Goal: Task Accomplishment & Management: Use online tool/utility

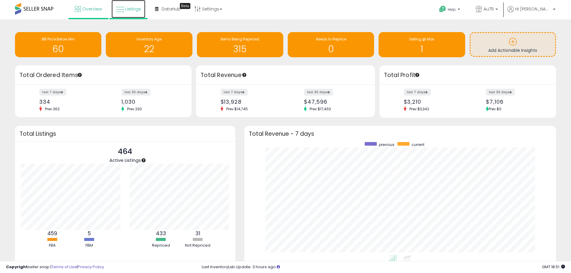
click at [129, 9] on span "Listings" at bounding box center [133, 9] width 16 height 6
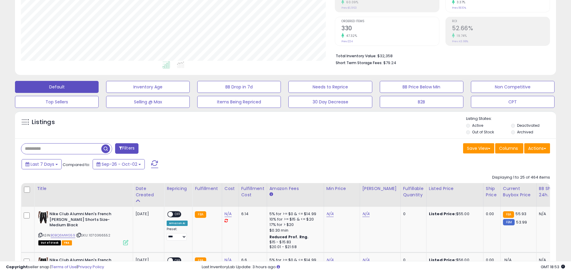
scroll to position [120, 0]
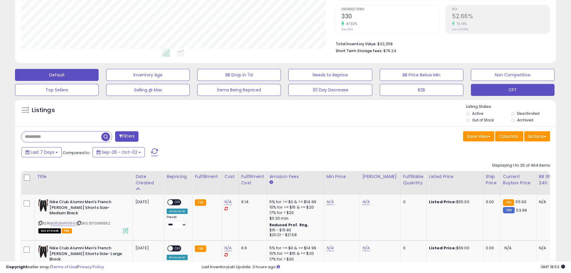
click at [492, 92] on button "CPT" at bounding box center [513, 90] width 84 height 12
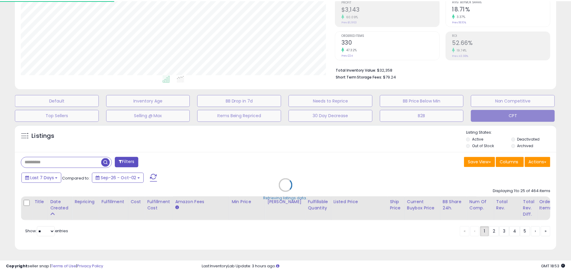
scroll to position [123, 317]
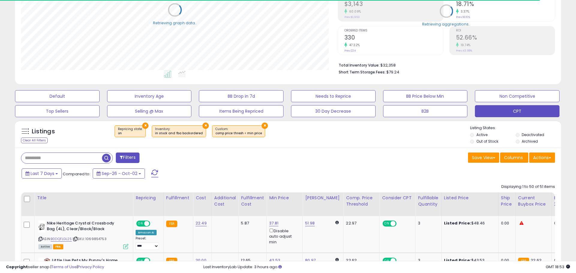
select select "**"
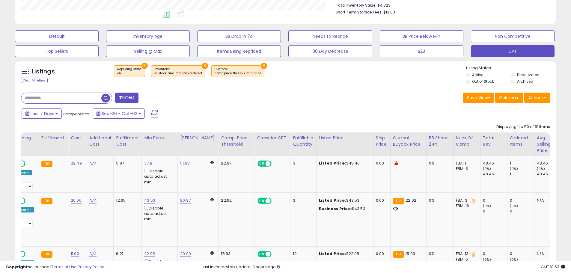
scroll to position [0, 128]
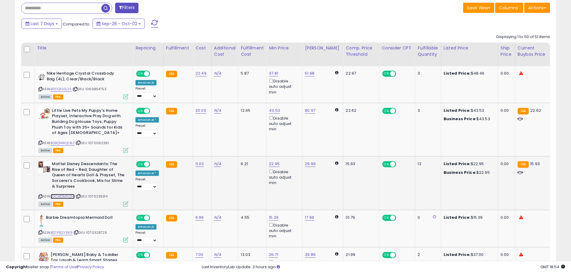
click at [59, 197] on link "B0CMGM5Q9L" at bounding box center [63, 196] width 24 height 5
